Goal: Task Accomplishment & Management: Manage account settings

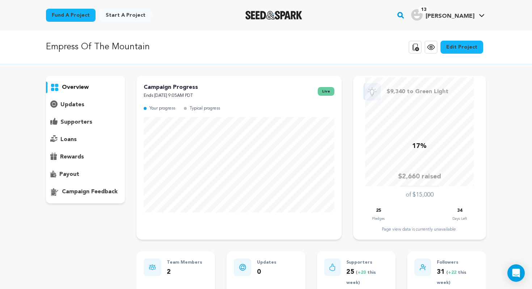
scroll to position [16, 0]
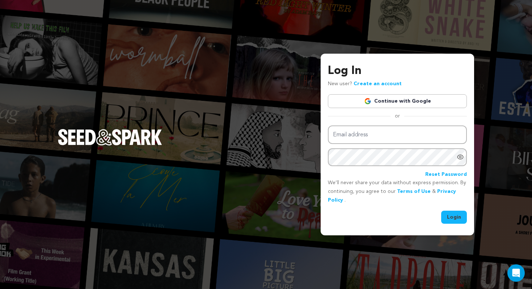
click at [387, 99] on link "Continue with Google" at bounding box center [397, 101] width 139 height 14
